Goal: Task Accomplishment & Management: Use online tool/utility

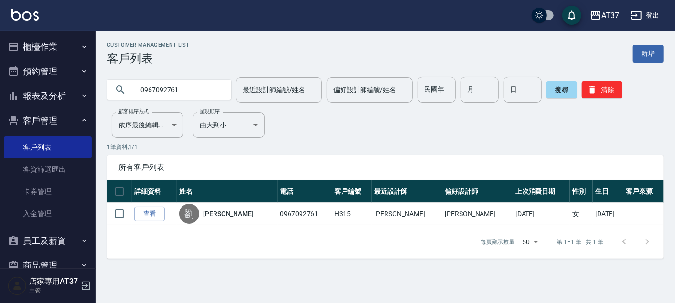
click at [40, 44] on button "櫃檯作業" at bounding box center [48, 46] width 88 height 25
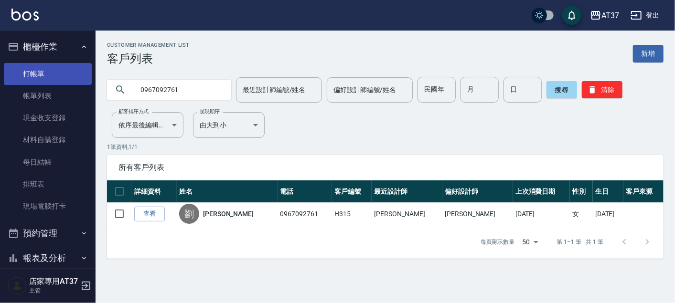
click at [47, 77] on link "打帳單" at bounding box center [48, 74] width 88 height 22
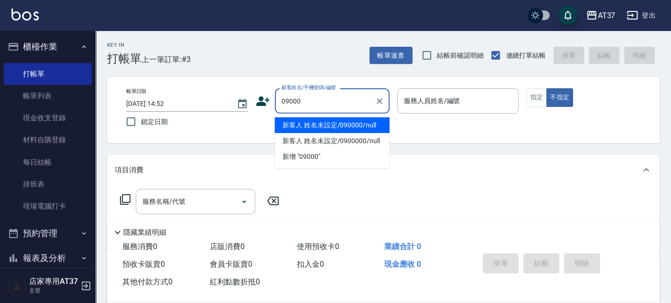
type input "新客人 姓名未設定/090000/null"
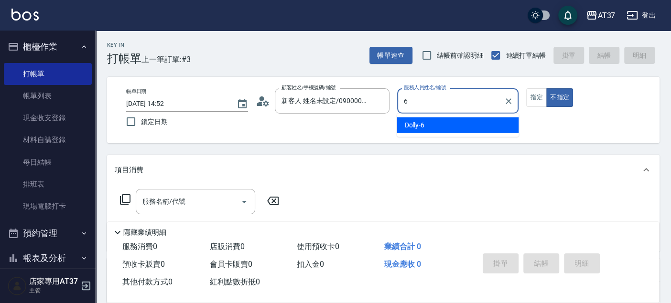
type input "Dolly-6"
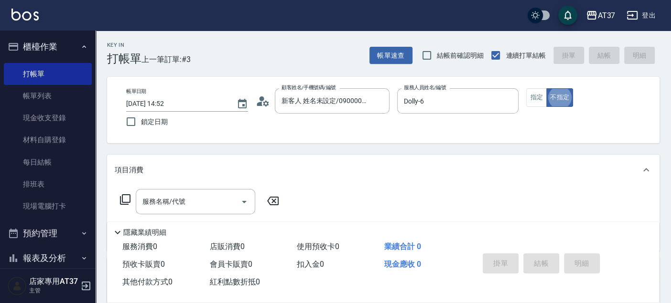
type button "false"
type input "新客人 姓名未設定/09000/null"
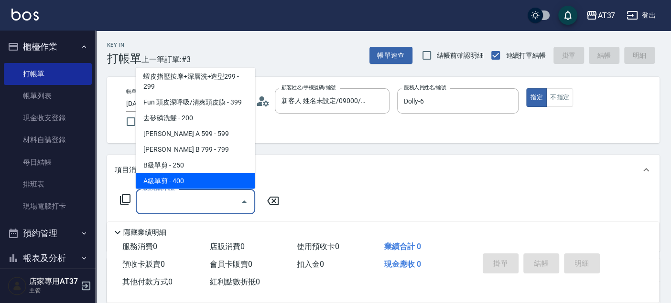
scroll to position [176, 0]
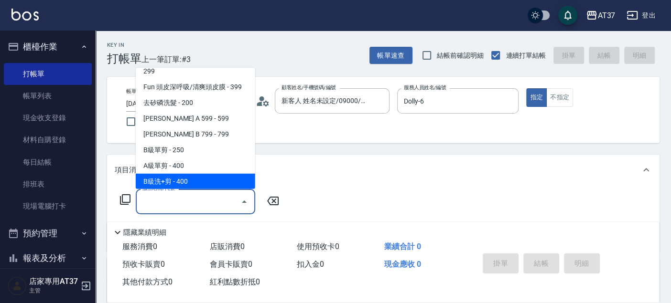
type input "B級洗+剪(203)"
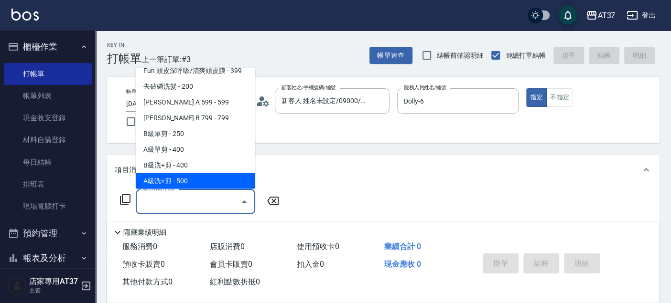
scroll to position [207, 0]
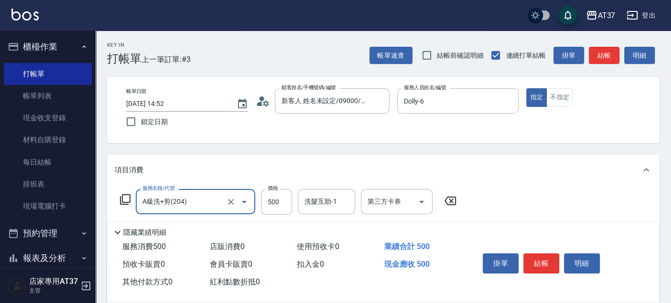
type input "A級洗+剪(204)"
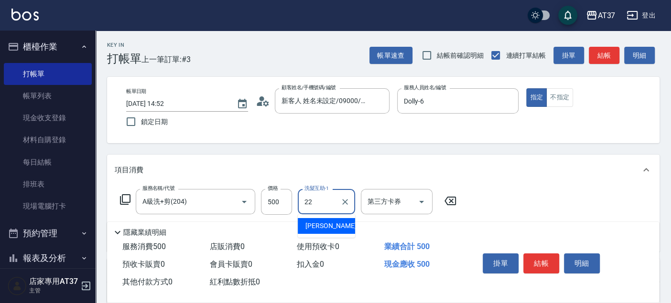
type input "威廉-22"
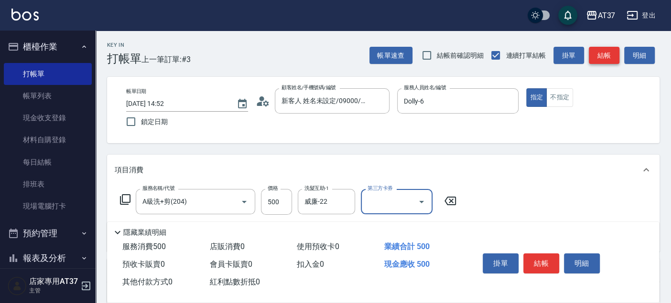
click at [607, 54] on button "結帳" at bounding box center [603, 56] width 31 height 18
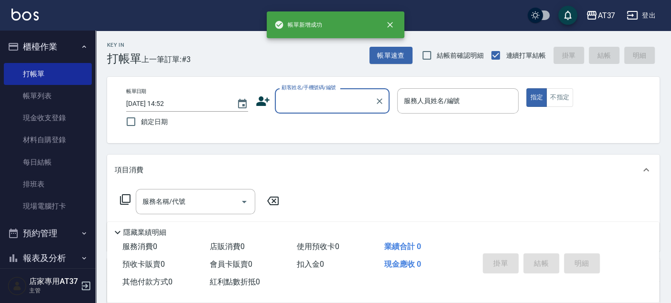
scroll to position [0, 0]
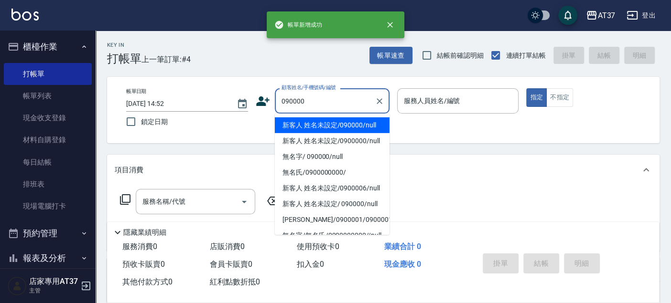
type input "新客人 姓名未設定/090000/null"
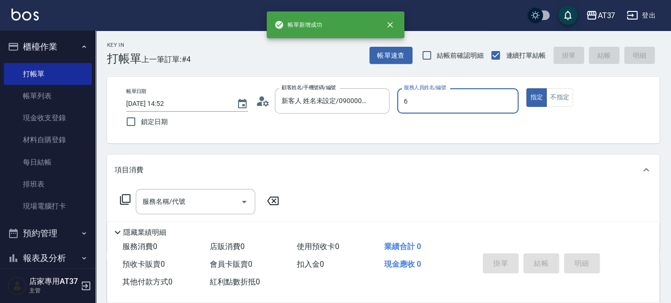
type input "6"
type button "true"
type input "Dolly-6"
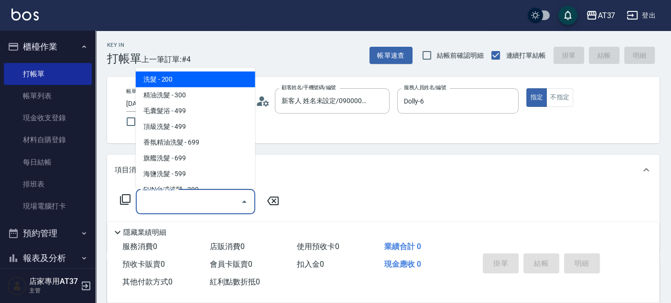
type input "洗髮(101)"
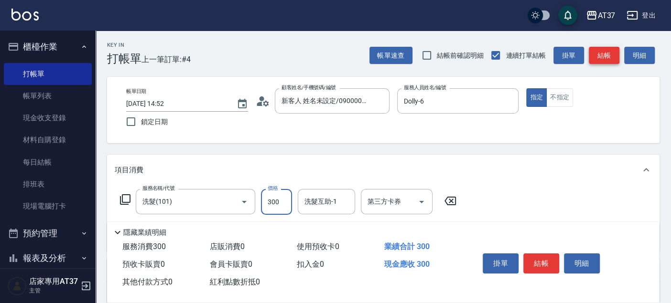
type input "300"
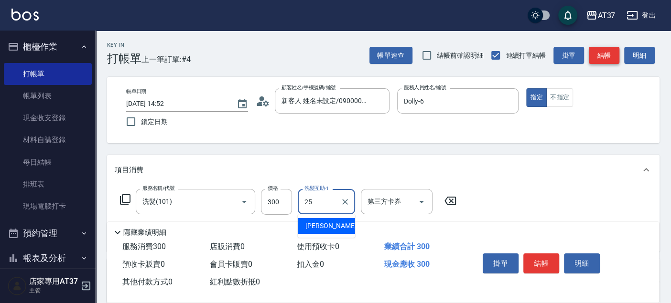
type input "子筠-25"
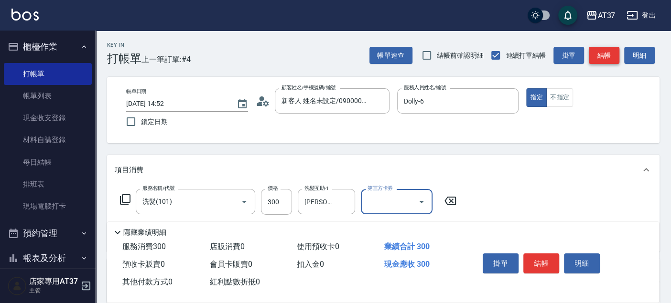
click at [607, 54] on button "結帳" at bounding box center [603, 56] width 31 height 18
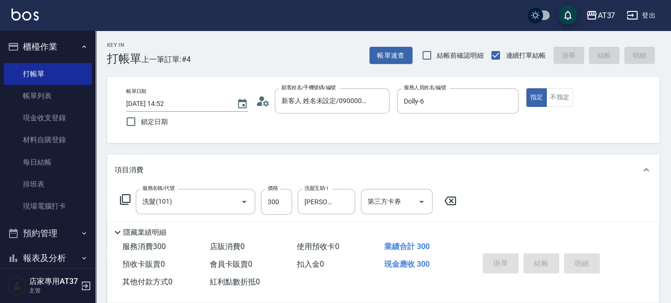
type input "2025/09/18 14:53"
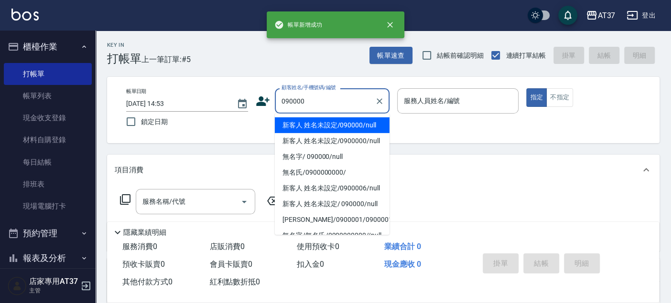
type input "新客人 姓名未設定/090000/null"
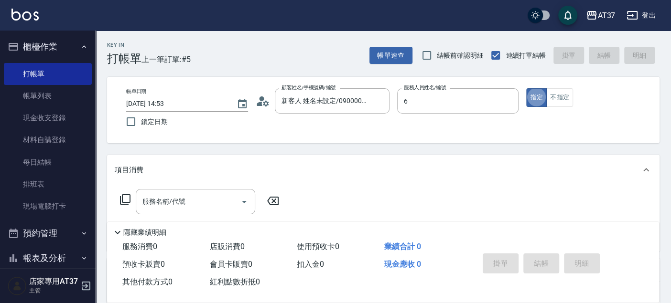
type input "Dolly-6"
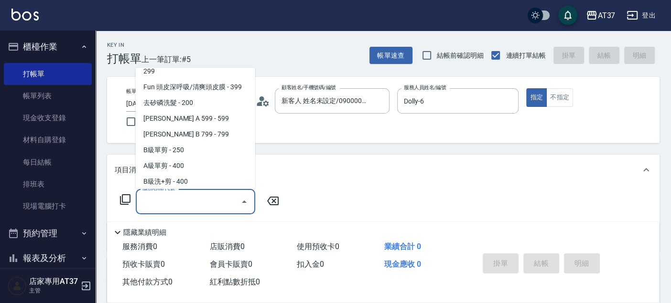
scroll to position [192, 0]
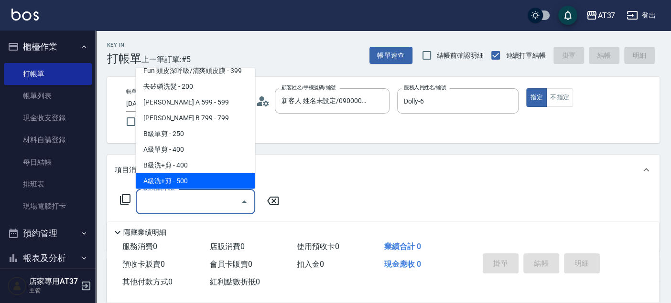
type input "A級洗+剪(204)"
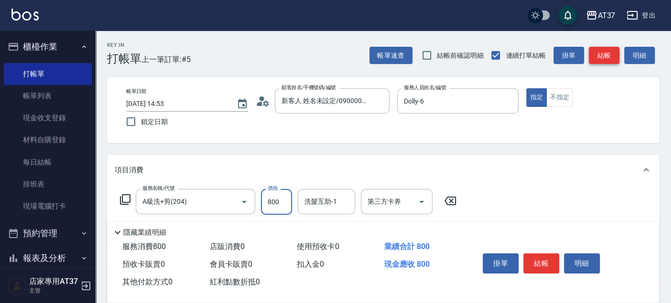
type input "800"
click at [607, 54] on button "結帳" at bounding box center [603, 56] width 31 height 18
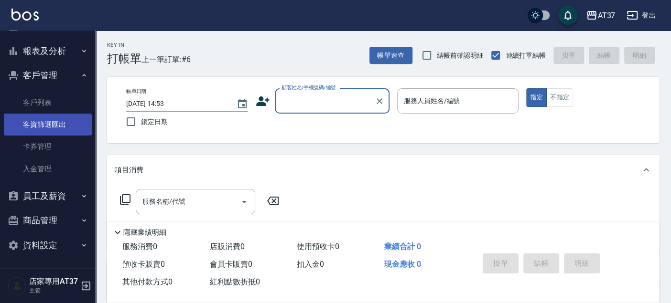
scroll to position [101, 0]
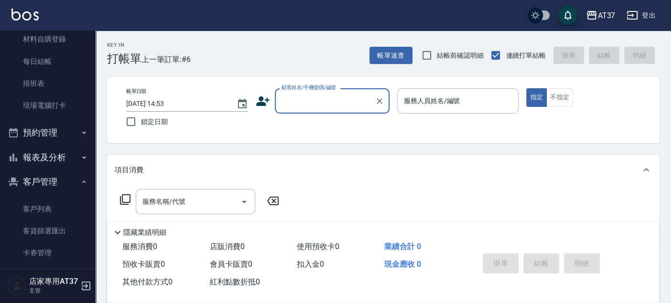
click at [40, 149] on button "報表及分析" at bounding box center [48, 157] width 88 height 25
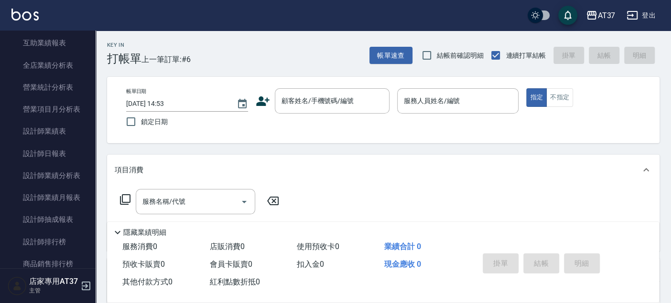
scroll to position [419, 0]
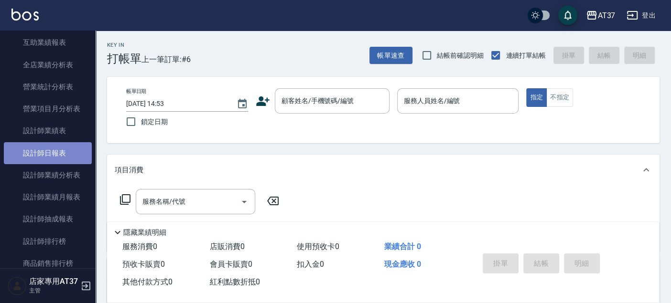
click at [58, 151] on link "設計師日報表" at bounding box center [48, 153] width 88 height 22
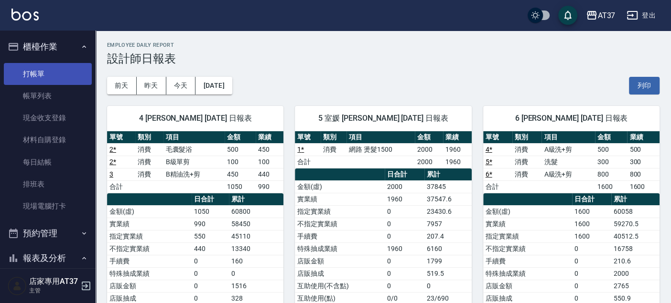
click at [43, 76] on link "打帳單" at bounding box center [48, 74] width 88 height 22
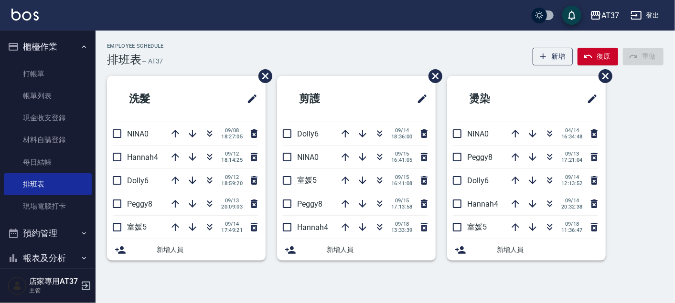
scroll to position [53, 0]
